Goal: Task Accomplishment & Management: Complete application form

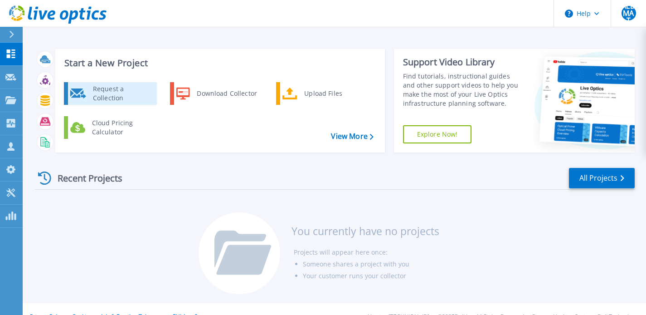
click at [114, 92] on div "Request a Collection" at bounding box center [121, 93] width 66 height 18
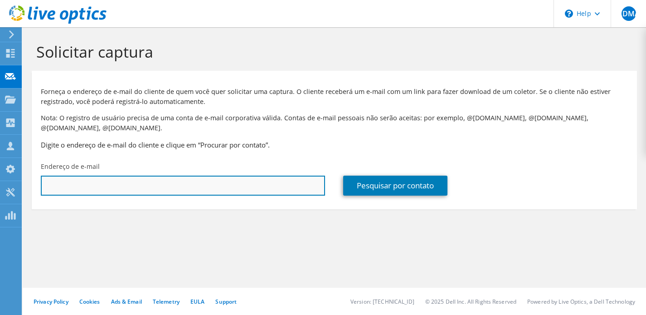
click at [97, 186] on input "text" at bounding box center [183, 185] width 284 height 20
click at [249, 184] on input "text" at bounding box center [183, 185] width 284 height 20
paste input "jefferson.rodrigues@ntsbrasil.com"
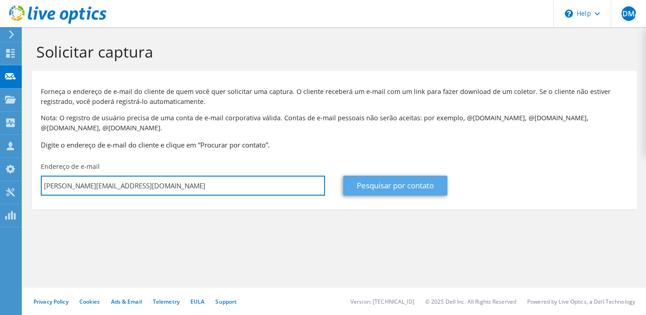
type input "jefferson.rodrigues@ntsbrasil.com"
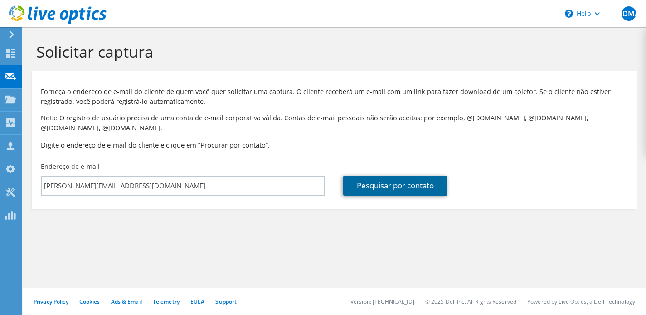
click at [433, 190] on link "Pesquisar por contato" at bounding box center [395, 185] width 104 height 20
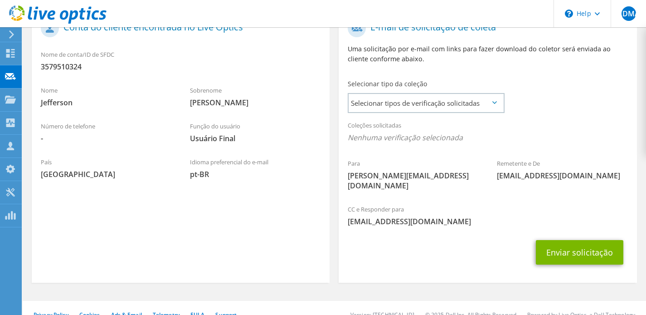
scroll to position [208, 0]
click at [437, 106] on span "Selecionar tipos de verificação solicitadas" at bounding box center [426, 103] width 154 height 18
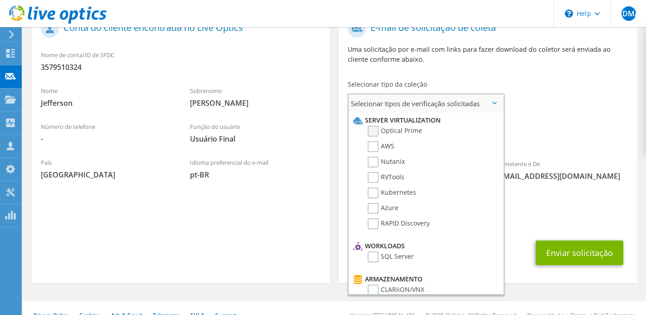
click at [373, 130] on label "Optical Prime" at bounding box center [395, 131] width 54 height 11
click at [0, 0] on input "Optical Prime" at bounding box center [0, 0] width 0 height 0
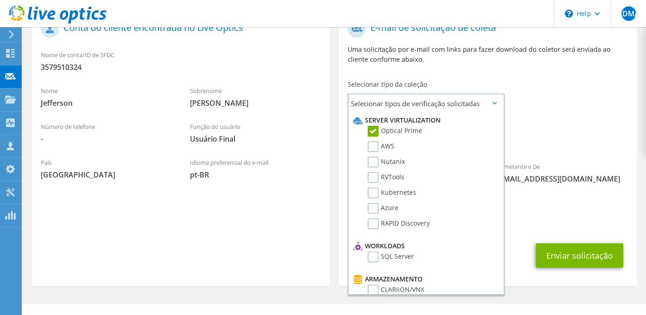
click at [543, 109] on div "Para jefferson.rodrigues@ntsbrasil.com Remetente e De liveoptics@liveoptics.com" at bounding box center [488, 109] width 298 height 188
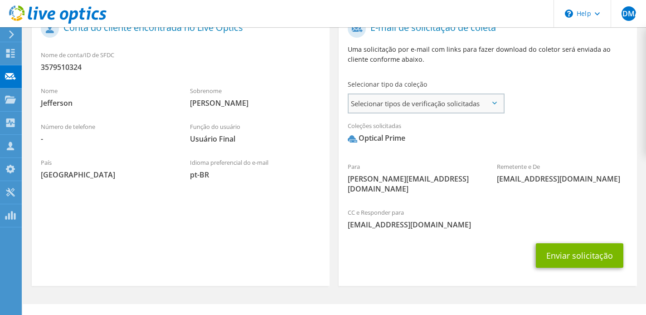
click at [492, 104] on span "Selecionar tipos de verificação solicitadas" at bounding box center [426, 103] width 154 height 18
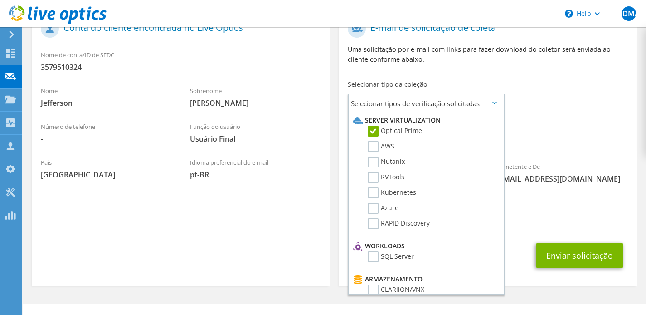
click at [601, 92] on div "Para jefferson.rodrigues@ntsbrasil.com Remetente e De liveoptics@liveoptics.com" at bounding box center [488, 109] width 298 height 188
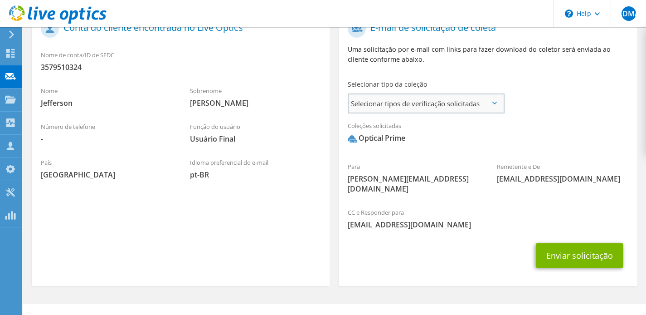
click at [468, 104] on span "Selecionar tipos de verificação solicitadas" at bounding box center [426, 103] width 154 height 18
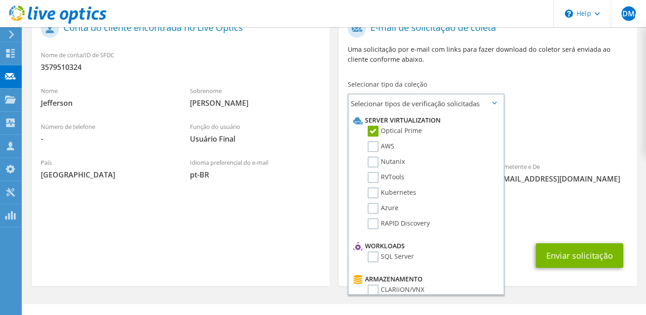
click at [546, 104] on div "Para jefferson.rodrigues@ntsbrasil.com Remetente e De liveoptics@liveoptics.com" at bounding box center [488, 109] width 298 height 188
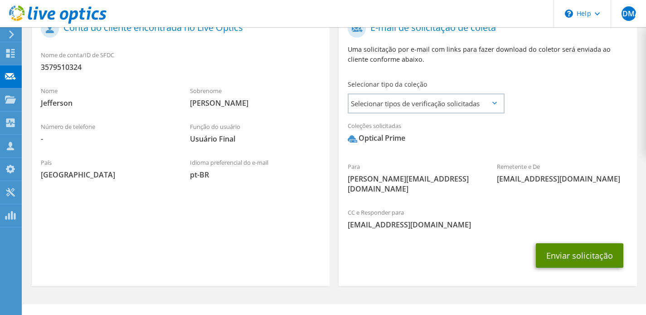
click at [575, 243] on button "Enviar solicitação" at bounding box center [579, 255] width 87 height 24
